Goal: Task Accomplishment & Management: Complete application form

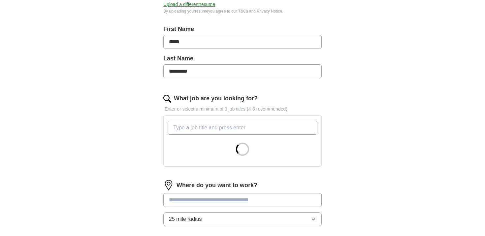
scroll to position [129, 0]
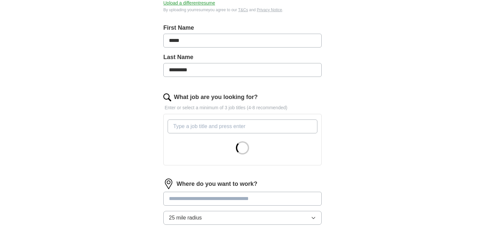
click at [207, 129] on input "What job are you looking for?" at bounding box center [243, 126] width 150 height 14
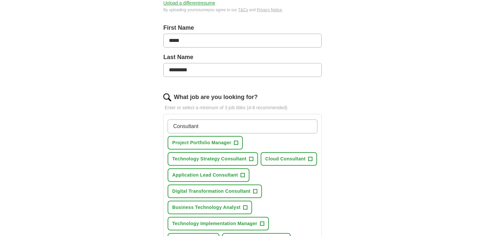
type input "Consultant"
click at [309, 158] on span "+" at bounding box center [310, 158] width 4 height 5
click at [251, 158] on span "+" at bounding box center [251, 158] width 4 height 5
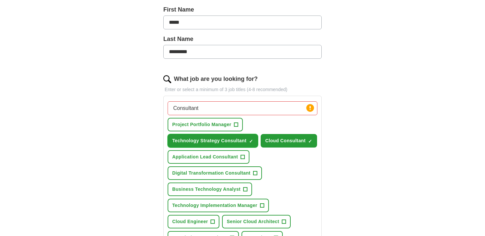
scroll to position [149, 0]
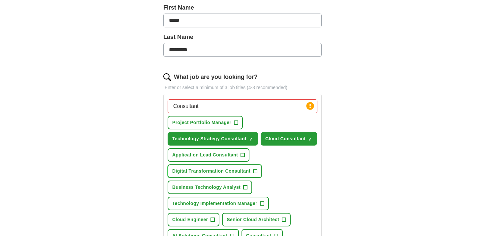
click at [255, 169] on span "+" at bounding box center [255, 171] width 4 height 5
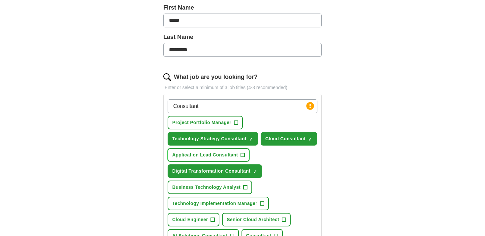
click at [241, 153] on span "+" at bounding box center [243, 154] width 4 height 5
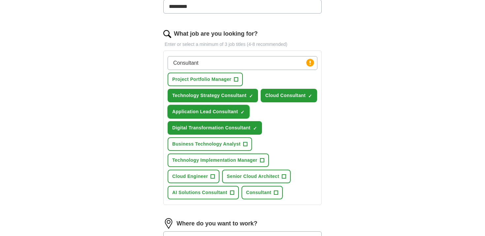
scroll to position [195, 0]
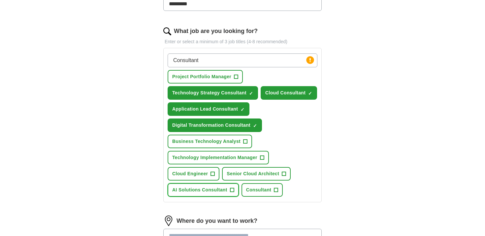
click at [231, 190] on span "+" at bounding box center [232, 189] width 4 height 5
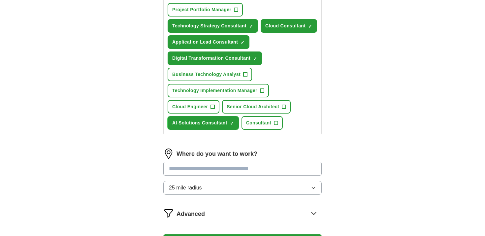
scroll to position [268, 0]
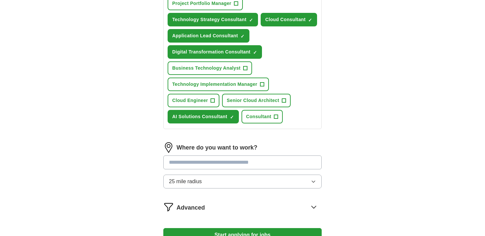
click at [249, 161] on input "text" at bounding box center [242, 162] width 158 height 14
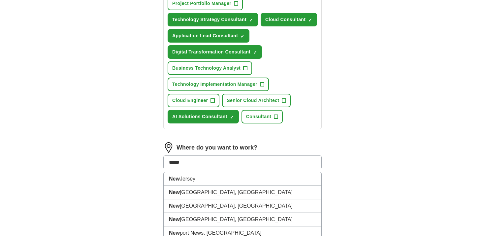
type input "******"
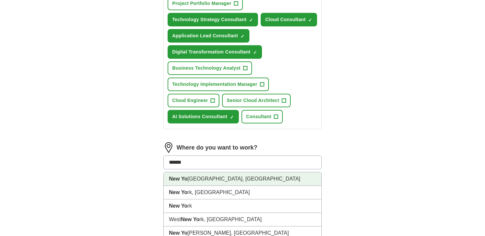
click at [238, 177] on li "[GEOGRAPHIC_DATA], [GEOGRAPHIC_DATA]" at bounding box center [243, 179] width 158 height 14
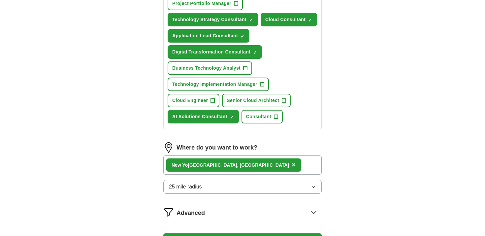
click at [249, 190] on button "25 mile radius" at bounding box center [242, 187] width 158 height 14
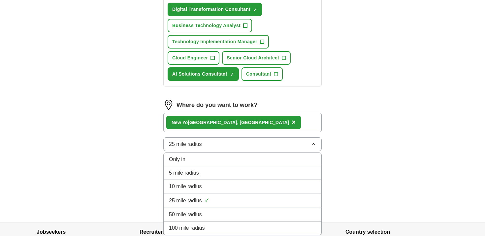
scroll to position [312, 0]
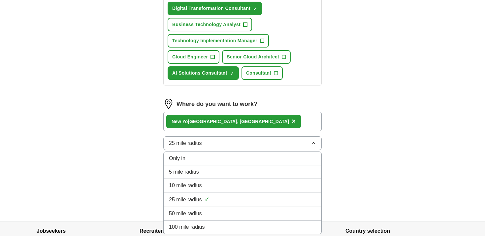
click at [198, 162] on div "Only in" at bounding box center [242, 158] width 147 height 8
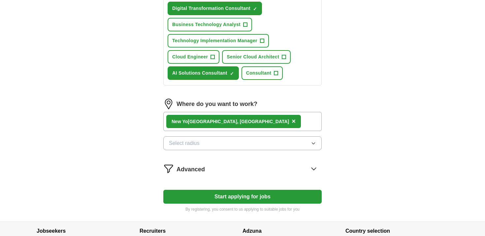
click at [214, 144] on button "Select radius" at bounding box center [242, 143] width 158 height 14
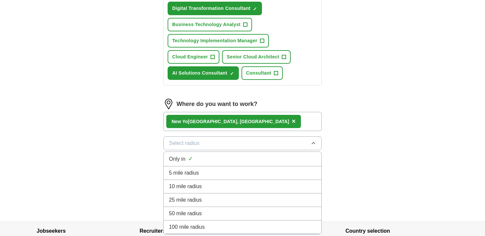
click at [204, 170] on div "5 mile radius" at bounding box center [242, 173] width 147 height 8
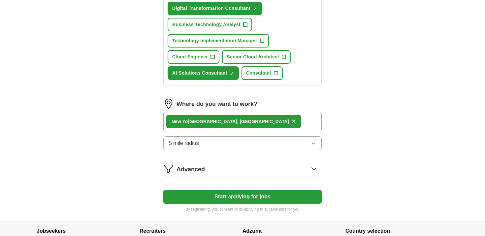
click at [315, 170] on icon at bounding box center [313, 168] width 11 height 11
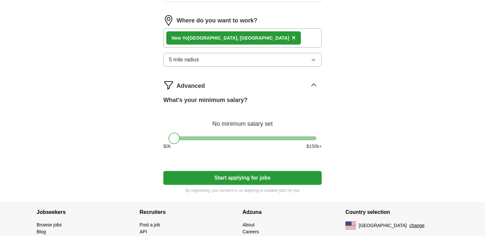
scroll to position [405, 0]
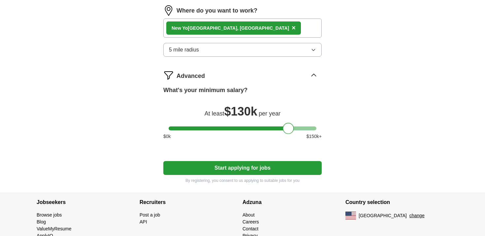
drag, startPoint x: 172, startPoint y: 131, endPoint x: 287, endPoint y: 131, distance: 115.1
click at [287, 131] on div at bounding box center [288, 128] width 11 height 11
click at [286, 129] on div at bounding box center [288, 128] width 11 height 11
click at [267, 171] on button "Start applying for jobs" at bounding box center [242, 168] width 158 height 14
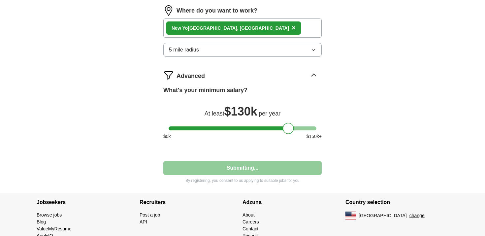
select select "**"
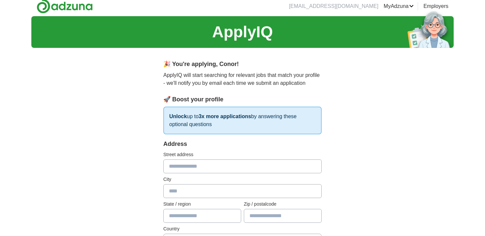
scroll to position [0, 0]
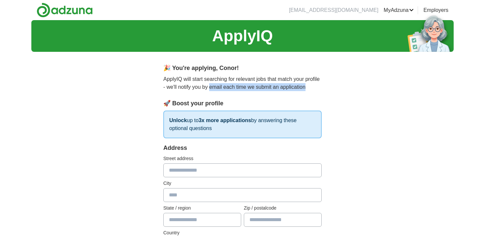
drag, startPoint x: 212, startPoint y: 87, endPoint x: 314, endPoint y: 86, distance: 101.9
click at [314, 87] on p "ApplyIQ will start searching for relevant jobs that match your profile - we'll …" at bounding box center [242, 83] width 158 height 16
click at [314, 86] on p "ApplyIQ will start searching for relevant jobs that match your profile - we'll …" at bounding box center [242, 83] width 158 height 16
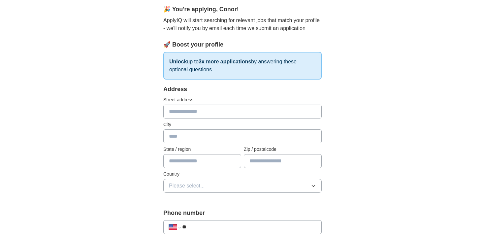
scroll to position [69, 0]
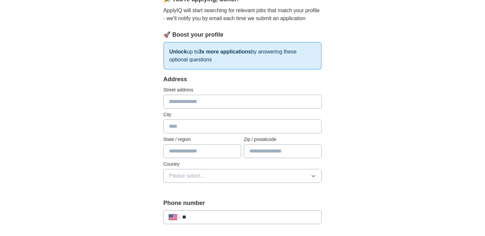
click at [227, 103] on input "text" at bounding box center [242, 102] width 158 height 14
type input "**********"
type input "*******"
type input "**"
type input "*****"
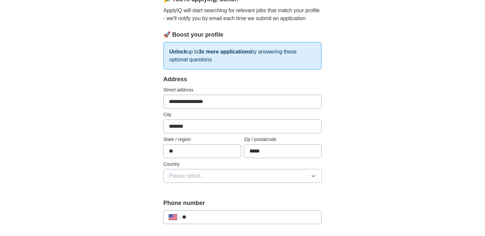
click at [214, 173] on button "Please select..." at bounding box center [242, 176] width 158 height 14
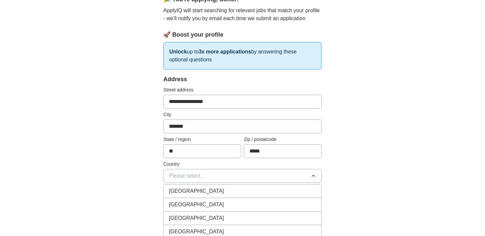
click at [209, 199] on li "[GEOGRAPHIC_DATA]" at bounding box center [243, 205] width 158 height 14
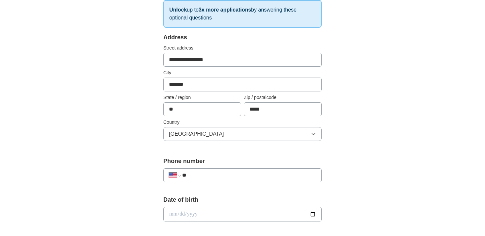
scroll to position [120, 0]
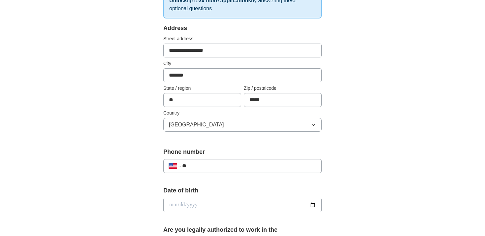
click at [221, 163] on input "**" at bounding box center [249, 166] width 134 height 8
click at [221, 164] on input "**" at bounding box center [249, 166] width 134 height 8
type input "**********"
click at [326, 184] on div "**********" at bounding box center [242, 219] width 211 height 564
click at [217, 209] on input "date" at bounding box center [242, 205] width 158 height 15
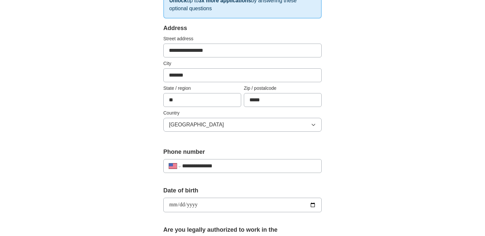
type input "**********"
click at [361, 185] on div "**********" at bounding box center [242, 200] width 422 height 601
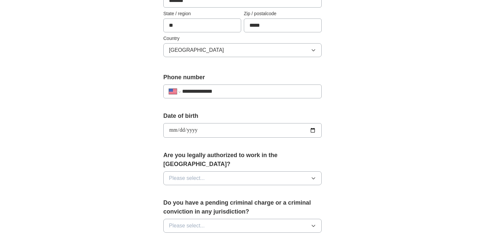
scroll to position [213, 0]
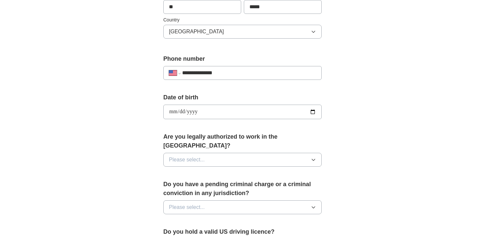
click at [284, 153] on button "Please select..." at bounding box center [242, 160] width 158 height 14
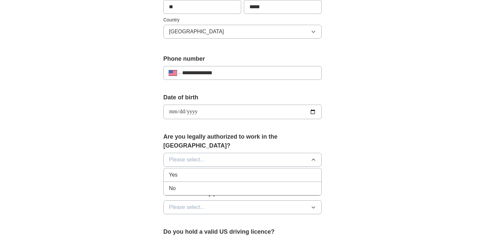
click at [271, 171] on div "Yes" at bounding box center [242, 175] width 147 height 8
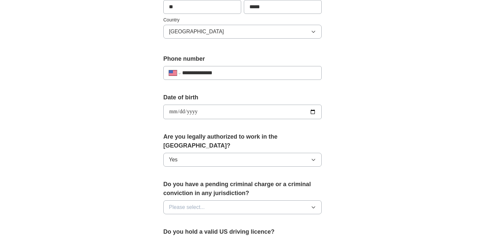
click at [257, 200] on button "Please select..." at bounding box center [242, 207] width 158 height 14
click at [245, 232] on div "No" at bounding box center [242, 236] width 147 height 8
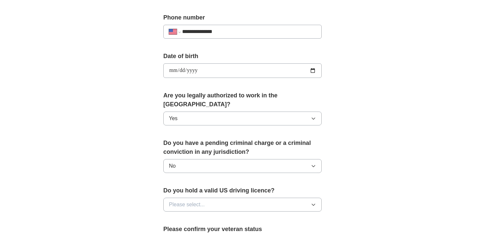
scroll to position [266, 0]
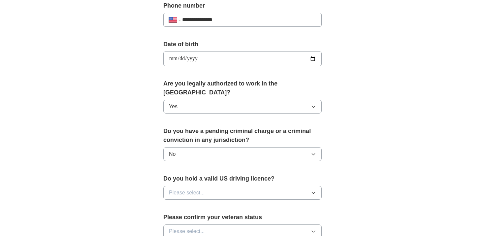
click at [243, 188] on button "Please select..." at bounding box center [242, 193] width 158 height 14
click at [240, 204] on div "Yes" at bounding box center [242, 208] width 147 height 8
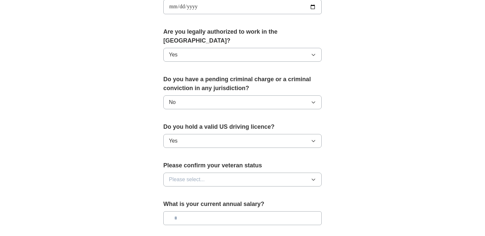
scroll to position [336, 0]
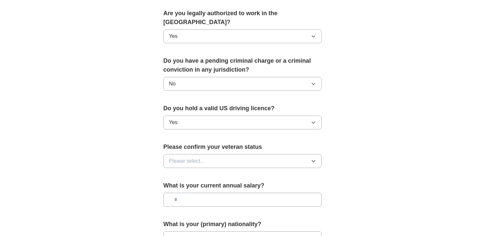
click at [244, 155] on button "Please select..." at bounding box center [242, 161] width 158 height 14
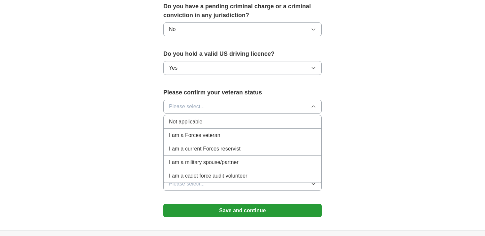
scroll to position [392, 0]
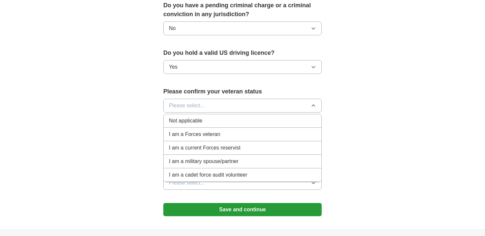
click at [234, 117] on div "Not applicable" at bounding box center [242, 121] width 147 height 8
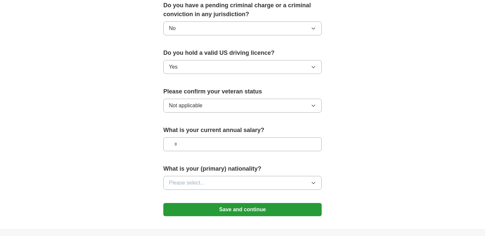
click at [233, 137] on input "text" at bounding box center [242, 144] width 158 height 14
click at [240, 176] on button "Please select..." at bounding box center [242, 183] width 158 height 14
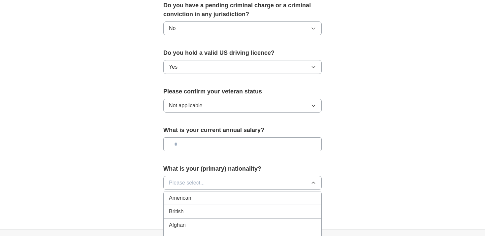
click at [232, 194] on div "American" at bounding box center [242, 198] width 147 height 8
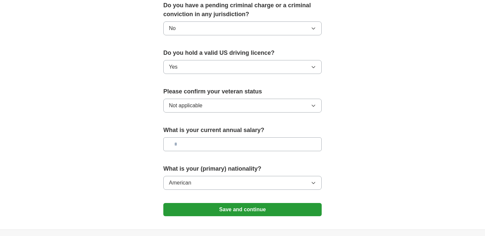
click at [292, 176] on button "American" at bounding box center [242, 183] width 158 height 14
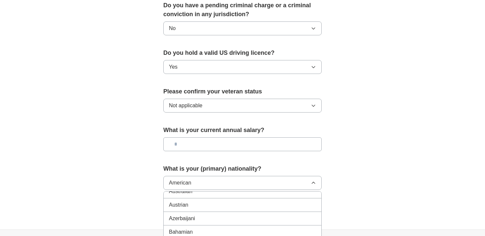
scroll to position [284, 0]
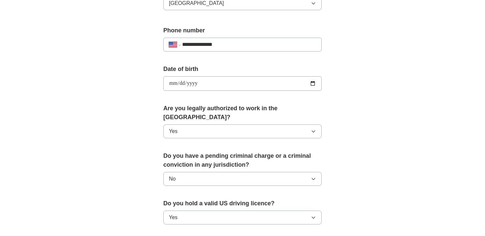
scroll to position [245, 0]
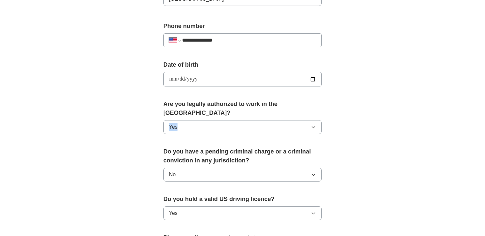
drag, startPoint x: 163, startPoint y: 109, endPoint x: 263, endPoint y: 111, distance: 99.3
click at [263, 111] on div "Are you legally authorized to work in the [GEOGRAPHIC_DATA]? Yes" at bounding box center [242, 120] width 158 height 40
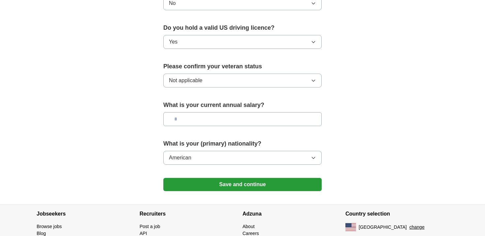
scroll to position [420, 0]
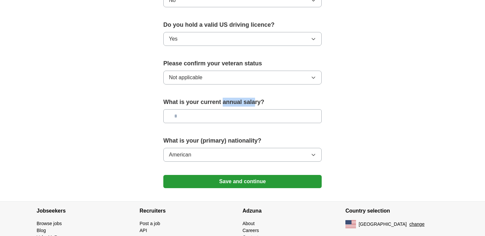
drag, startPoint x: 223, startPoint y: 94, endPoint x: 256, endPoint y: 94, distance: 33.3
click at [256, 98] on label "What is your current annual salary?" at bounding box center [242, 102] width 158 height 9
click at [265, 98] on label "What is your current annual salary?" at bounding box center [242, 102] width 158 height 9
click at [230, 175] on button "Save and continue" at bounding box center [242, 181] width 158 height 13
